Goal: Check status

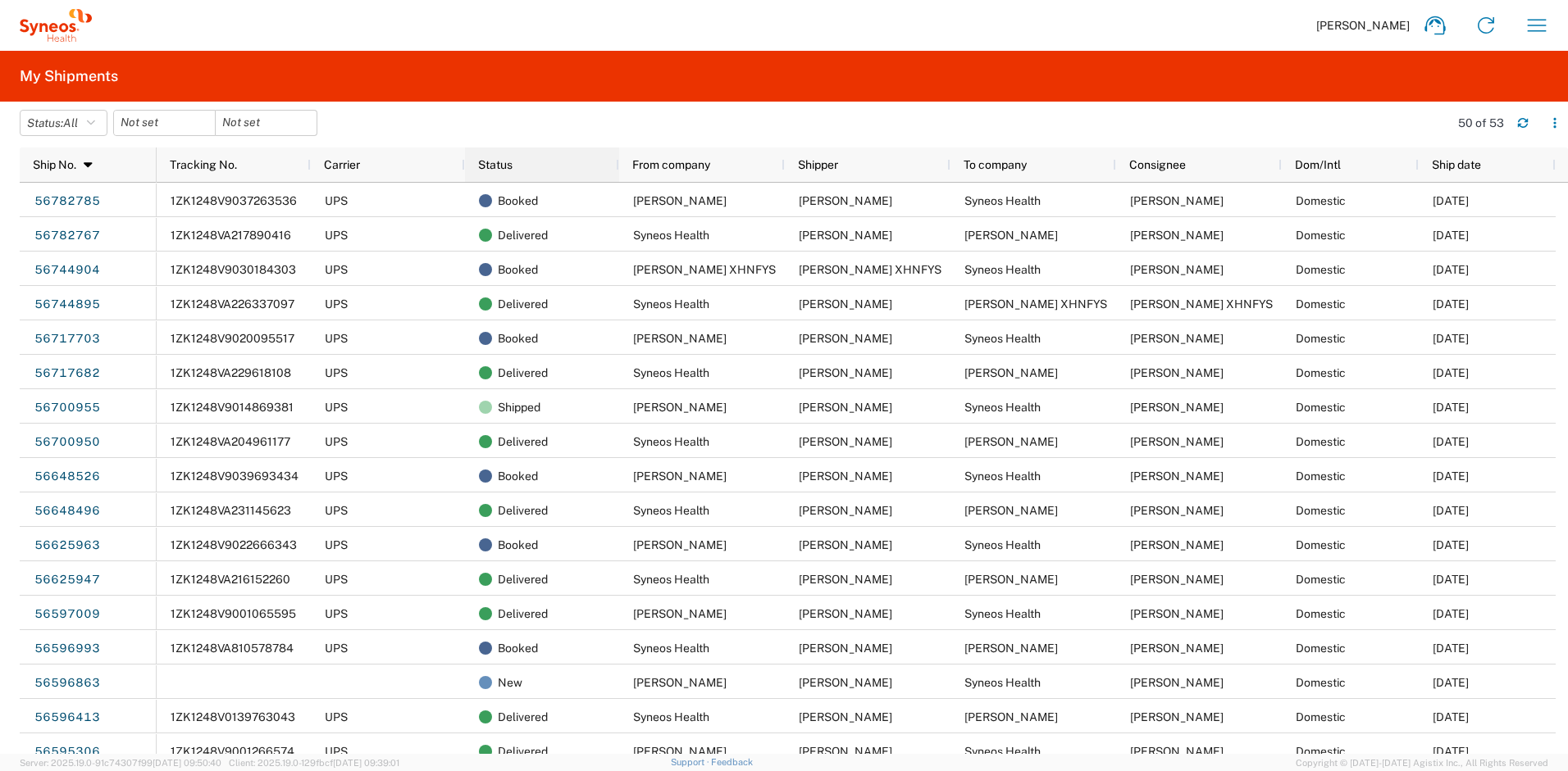
click at [538, 169] on div "Status" at bounding box center [545, 165] width 135 height 26
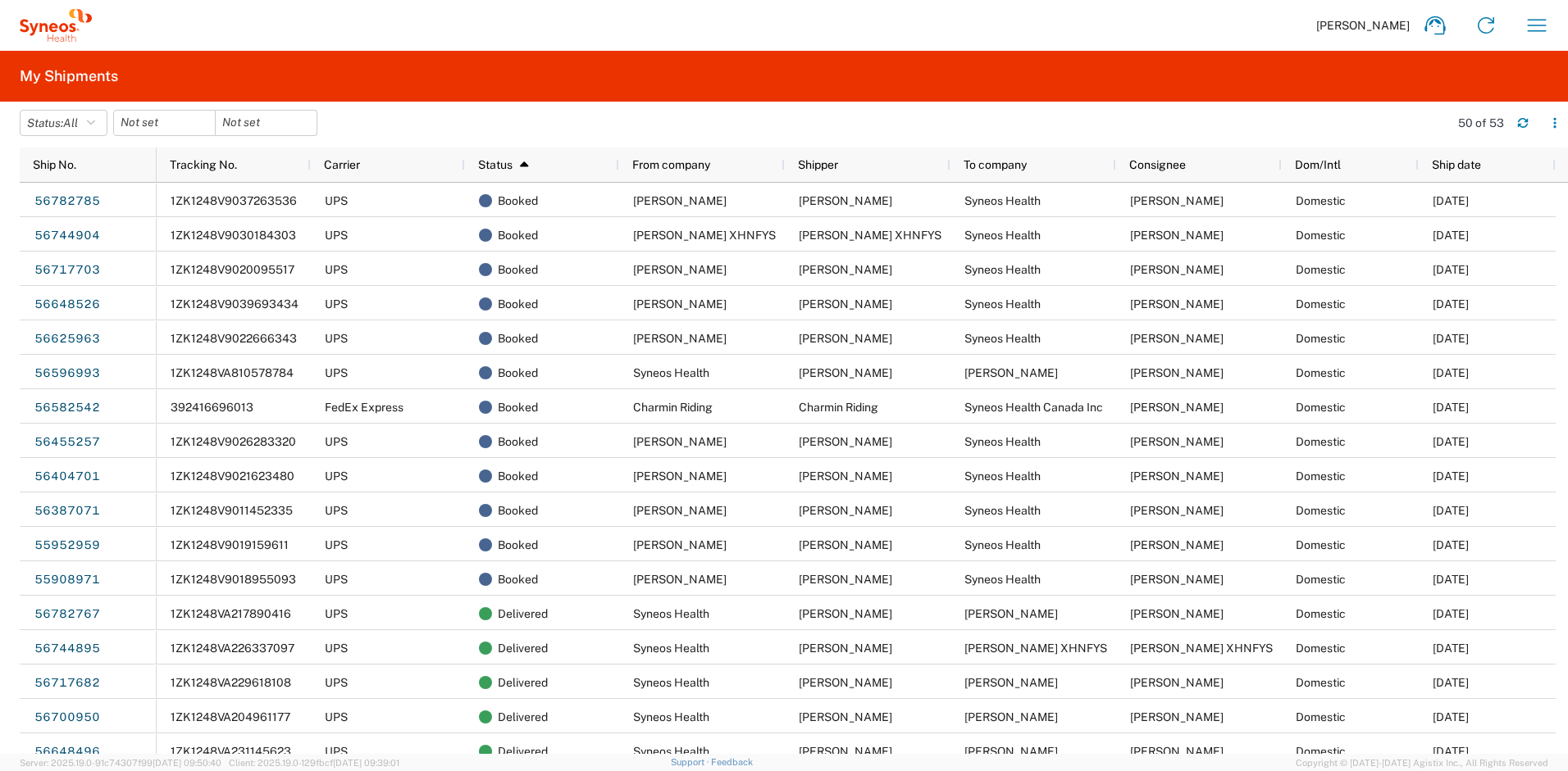
click at [538, 172] on div "Status 1" at bounding box center [545, 165] width 135 height 26
